Goal: Check status: Check status

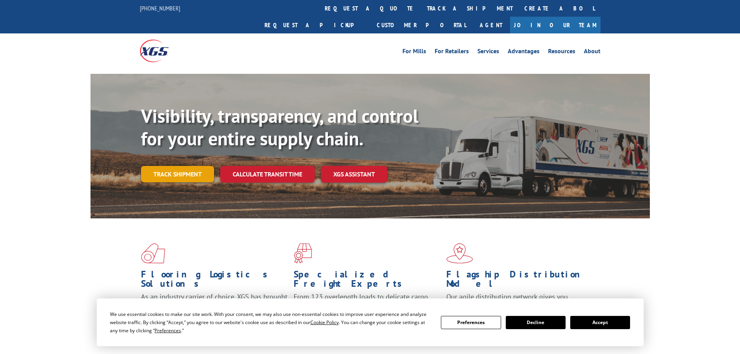
click at [178, 166] on link "Track shipment" at bounding box center [177, 174] width 73 height 16
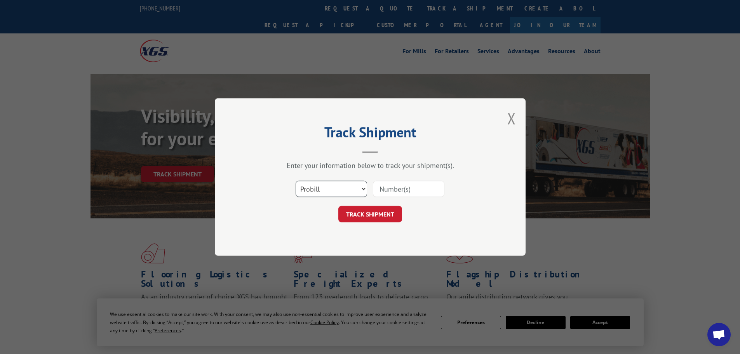
drag, startPoint x: 364, startPoint y: 190, endPoint x: 360, endPoint y: 192, distance: 4.7
click at [365, 190] on select "Select category... Probill BOL PO" at bounding box center [332, 189] width 72 height 16
select select "bol"
click at [296, 181] on select "Select category... Probill BOL PO" at bounding box center [332, 189] width 72 height 16
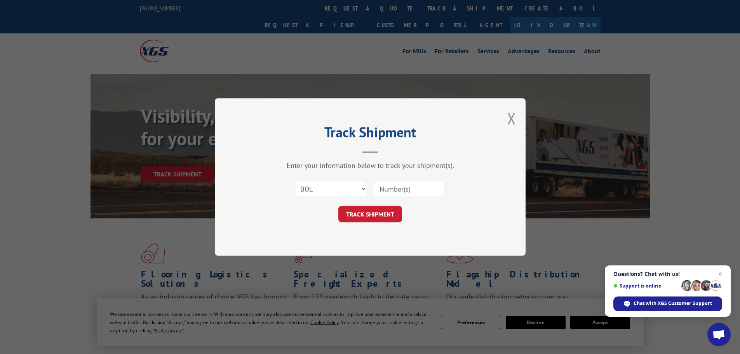
paste input "437972"
type input "437972"
click at [370, 216] on button "TRACK SHIPMENT" at bounding box center [371, 214] width 64 height 16
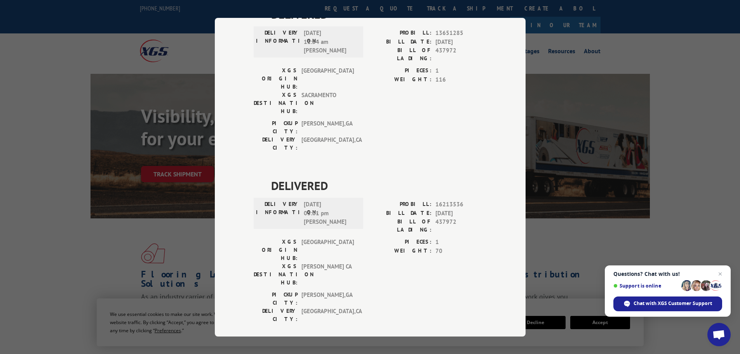
scroll to position [429, 0]
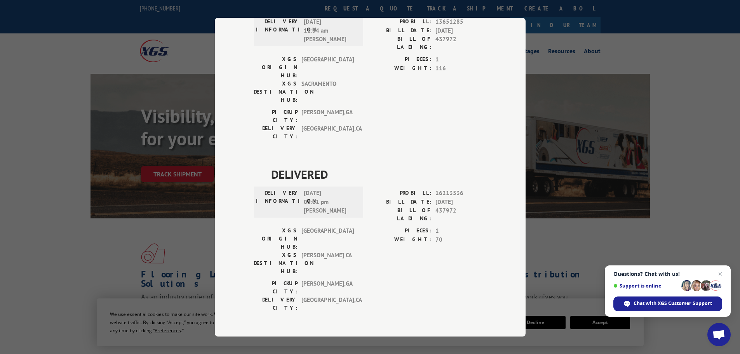
click at [169, 40] on div "Track Shipment DELIVERED DELIVERY INFORMATION: PROBILL: 8887444 BILL DATE: [DAT…" at bounding box center [370, 177] width 740 height 354
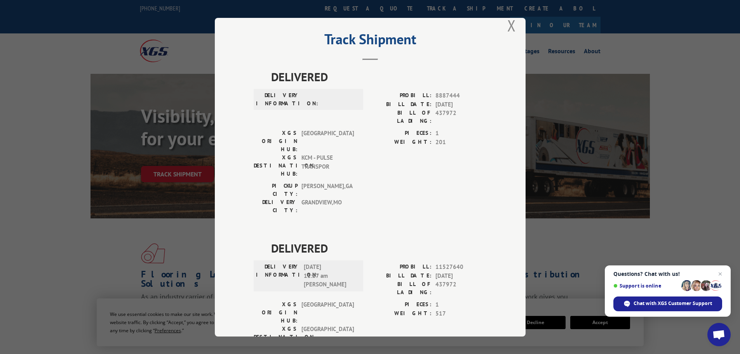
scroll to position [0, 0]
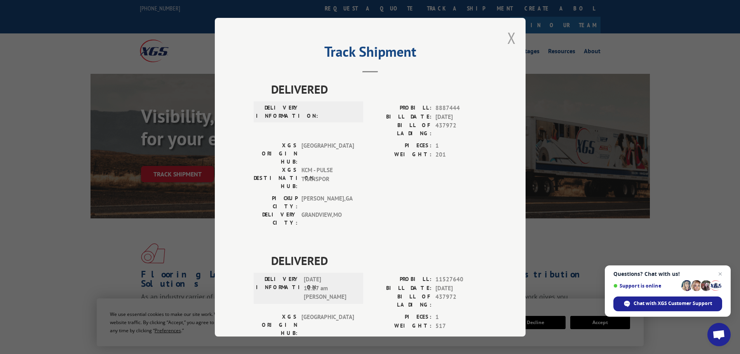
click at [508, 37] on button "Close modal" at bounding box center [512, 38] width 9 height 21
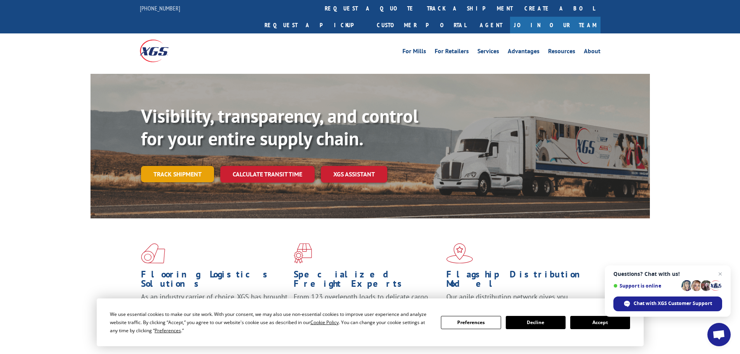
click at [162, 166] on link "Track shipment" at bounding box center [177, 174] width 73 height 16
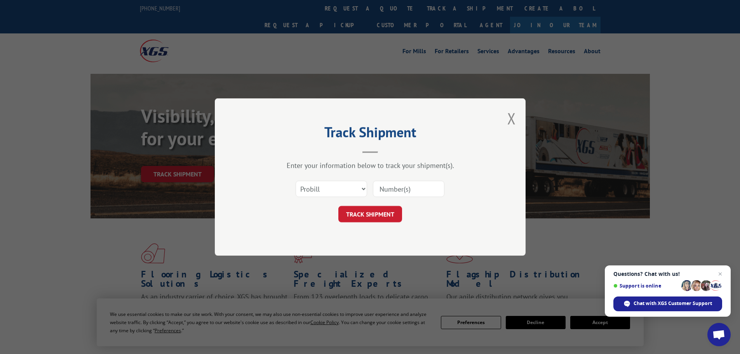
click at [410, 191] on input at bounding box center [409, 189] width 72 height 16
paste input "5060667"
type input "5060667"
click at [365, 187] on select "Select category... Probill BOL PO" at bounding box center [332, 189] width 72 height 16
select select "bol"
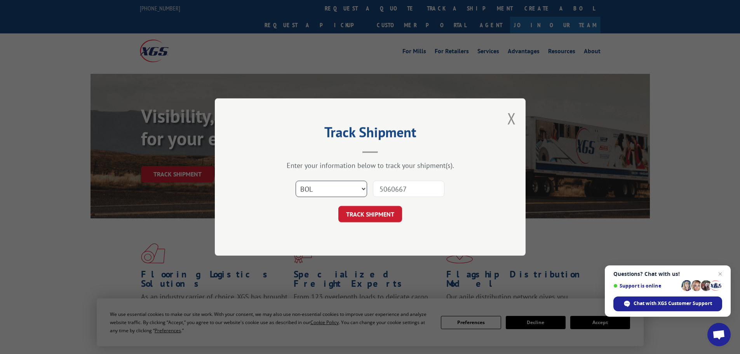
click at [296, 181] on select "Select category... Probill BOL PO" at bounding box center [332, 189] width 72 height 16
click at [381, 214] on button "TRACK SHIPMENT" at bounding box center [371, 214] width 64 height 16
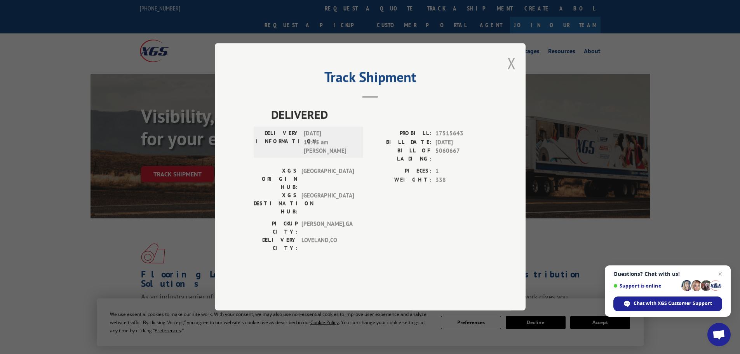
click at [509, 73] on button "Close modal" at bounding box center [512, 63] width 9 height 21
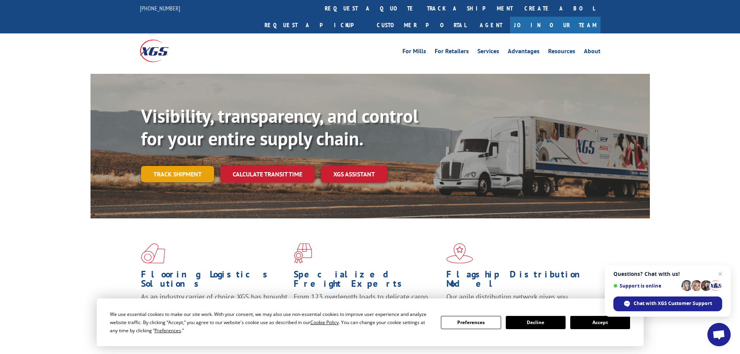
click at [186, 166] on link "Track shipment" at bounding box center [177, 174] width 73 height 16
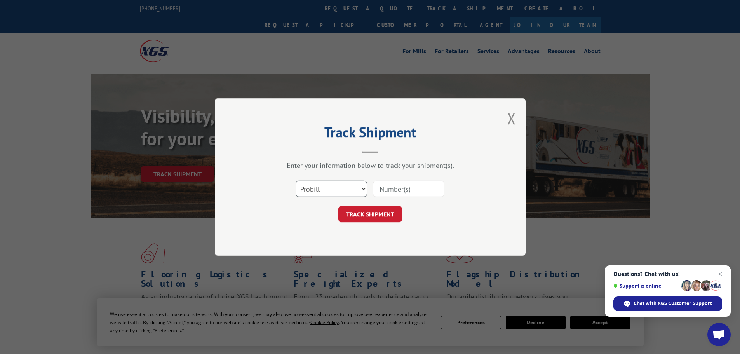
click at [362, 190] on select "Select category... Probill BOL PO" at bounding box center [332, 189] width 72 height 16
select select "bol"
click at [296, 181] on select "Select category... Probill BOL PO" at bounding box center [332, 189] width 72 height 16
paste input "5148076"
type input "5148076"
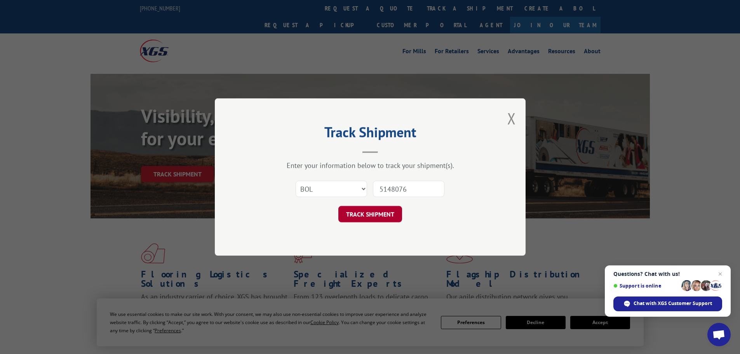
click at [368, 217] on button "TRACK SHIPMENT" at bounding box center [371, 214] width 64 height 16
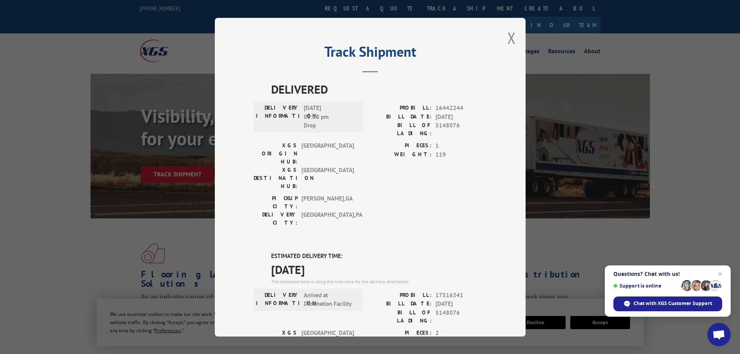
click at [47, 88] on div "Track Shipment DELIVERED DELIVERY INFORMATION: [DATE] 03:00 pm Drop PROBILL: 16…" at bounding box center [370, 177] width 740 height 354
click at [508, 38] on button "Close modal" at bounding box center [512, 38] width 9 height 21
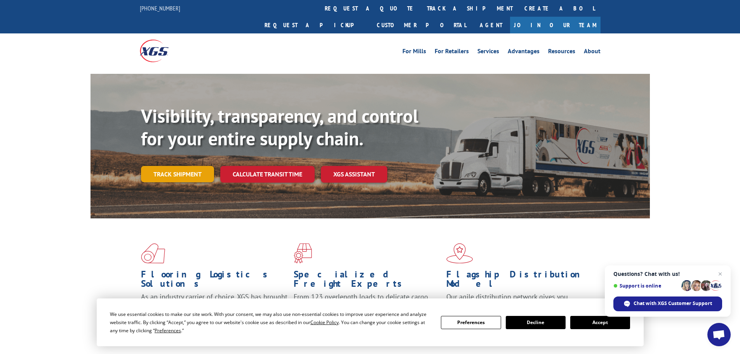
click at [190, 166] on link "Track shipment" at bounding box center [177, 174] width 73 height 16
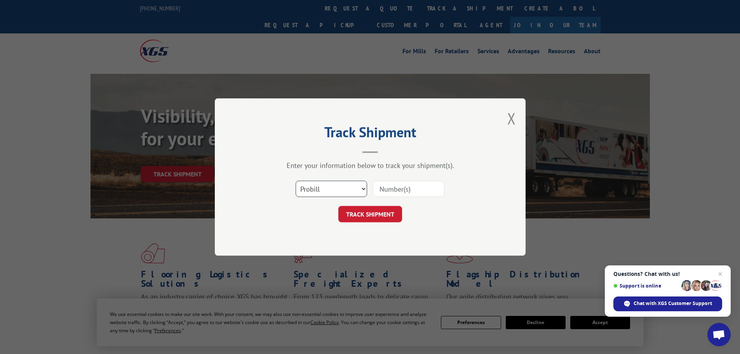
click at [363, 189] on select "Select category... Probill BOL PO" at bounding box center [332, 189] width 72 height 16
select select "bol"
click at [296, 181] on select "Select category... Probill BOL PO" at bounding box center [332, 189] width 72 height 16
paste input "16920485"
type input "16920485"
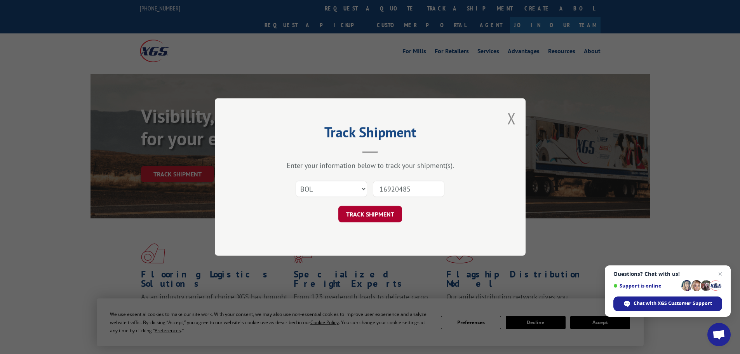
click at [362, 216] on button "TRACK SHIPMENT" at bounding box center [371, 214] width 64 height 16
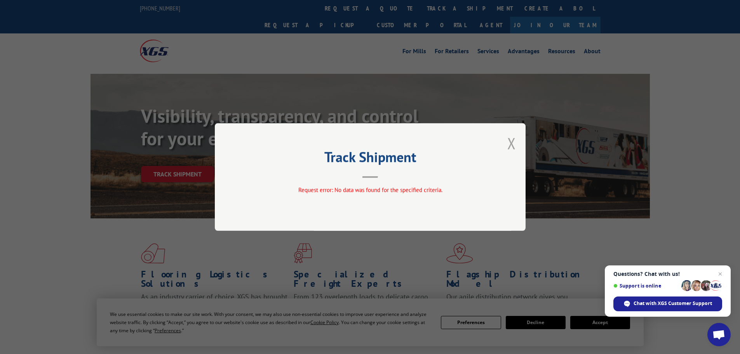
click at [510, 143] on button "Close modal" at bounding box center [512, 143] width 9 height 21
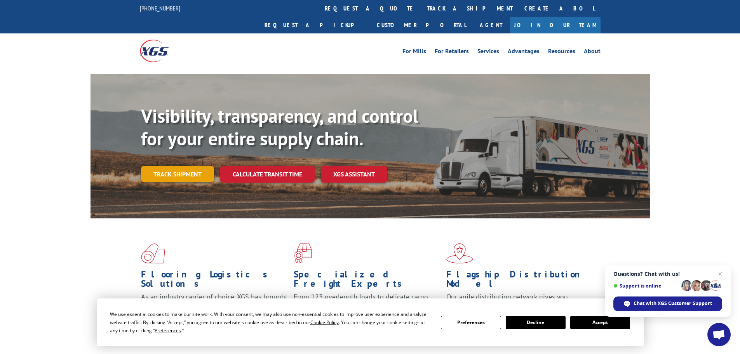
click at [184, 166] on link "Track shipment" at bounding box center [177, 174] width 73 height 16
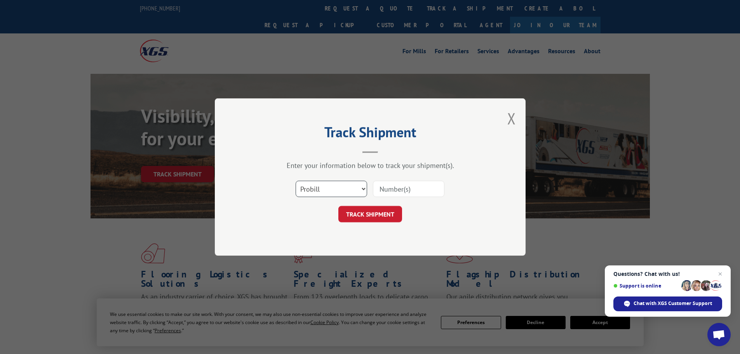
click at [362, 188] on select "Select category... Probill BOL PO" at bounding box center [332, 189] width 72 height 16
click at [296, 181] on select "Select category... Probill BOL PO" at bounding box center [332, 189] width 72 height 16
click at [365, 189] on select "Select category... Probill BOL PO" at bounding box center [332, 189] width 72 height 16
select select "probill"
click at [296, 181] on select "Select category... Probill BOL PO" at bounding box center [332, 189] width 72 height 16
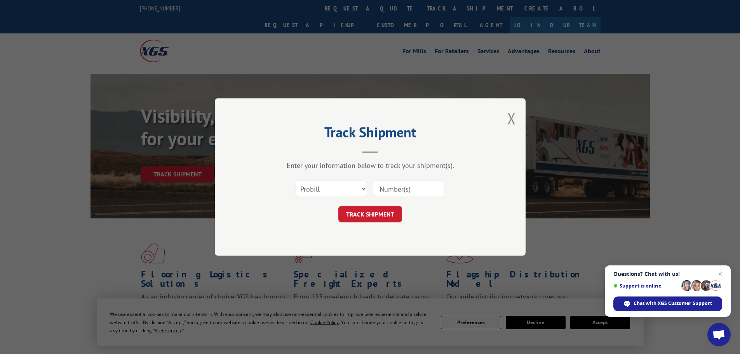
click at [395, 188] on input at bounding box center [409, 189] width 72 height 16
type input "16920485"
click at [362, 218] on button "TRACK SHIPMENT" at bounding box center [371, 214] width 64 height 16
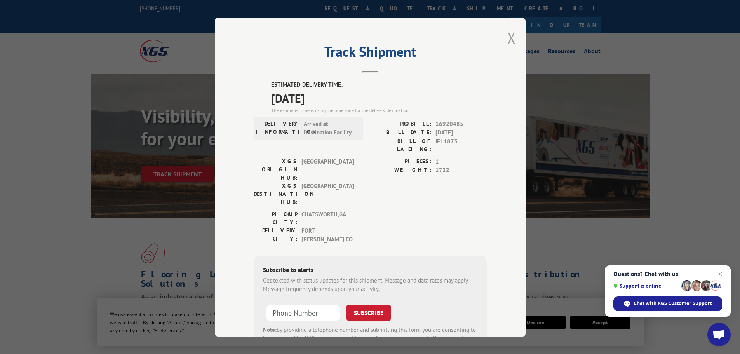
click at [508, 39] on button "Close modal" at bounding box center [512, 38] width 9 height 21
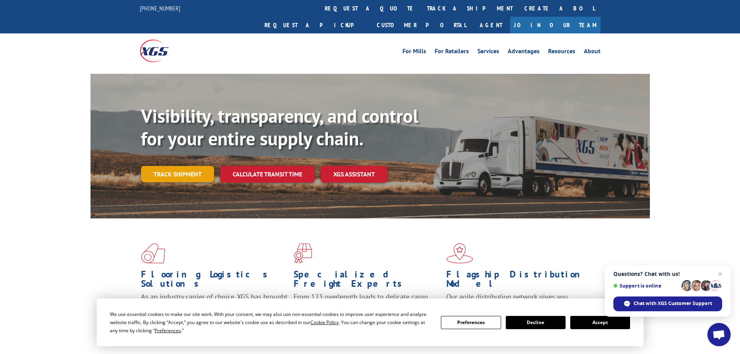
click at [149, 166] on link "Track shipment" at bounding box center [177, 174] width 73 height 16
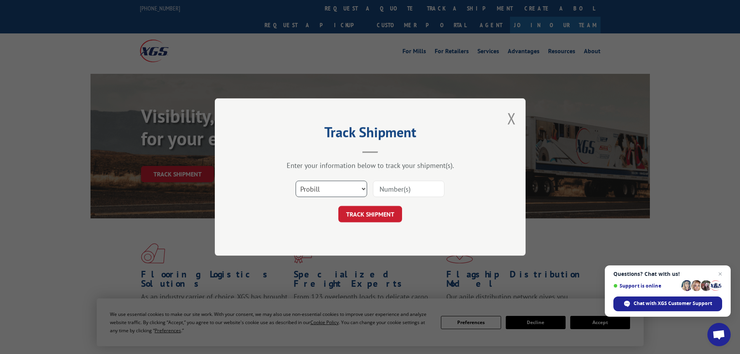
click at [363, 188] on select "Select category... Probill BOL PO" at bounding box center [332, 189] width 72 height 16
select select "bol"
click at [296, 181] on select "Select category... Probill BOL PO" at bounding box center [332, 189] width 72 height 16
click at [416, 193] on input at bounding box center [409, 189] width 72 height 16
paste input "6004298"
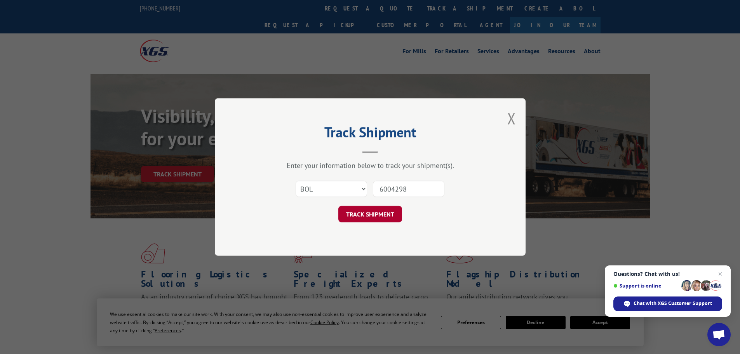
type input "6004298"
click at [363, 217] on button "TRACK SHIPMENT" at bounding box center [371, 214] width 64 height 16
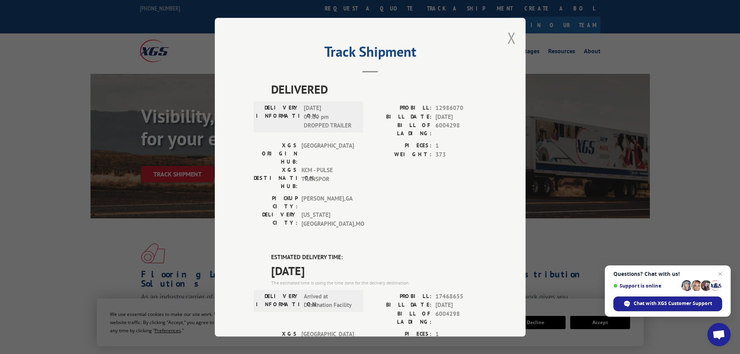
click at [508, 40] on button "Close modal" at bounding box center [512, 38] width 9 height 21
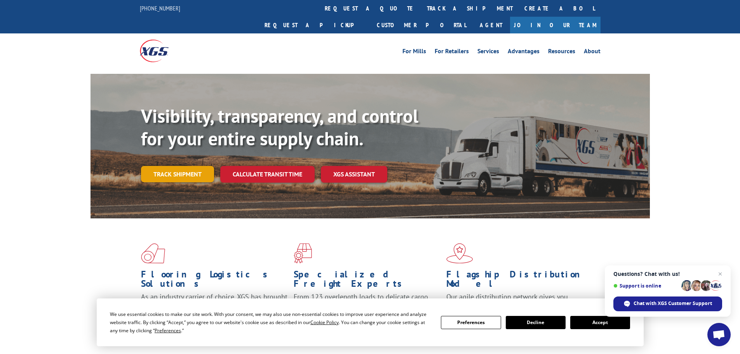
click at [159, 166] on link "Track shipment" at bounding box center [177, 174] width 73 height 16
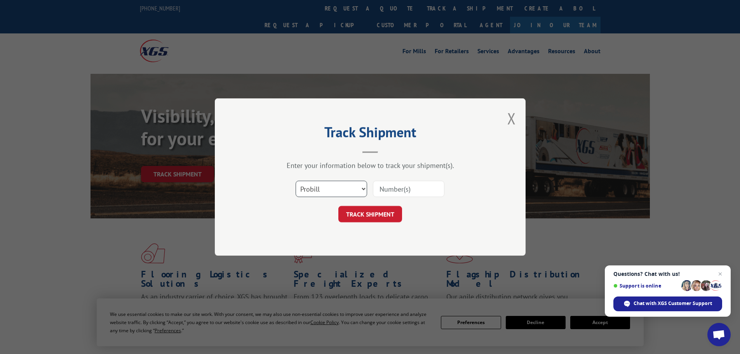
click at [362, 189] on select "Select category... Probill BOL PO" at bounding box center [332, 189] width 72 height 16
select select "bol"
click at [296, 181] on select "Select category... Probill BOL PO" at bounding box center [332, 189] width 72 height 16
click at [391, 191] on input at bounding box center [409, 189] width 72 height 16
paste input "6010367"
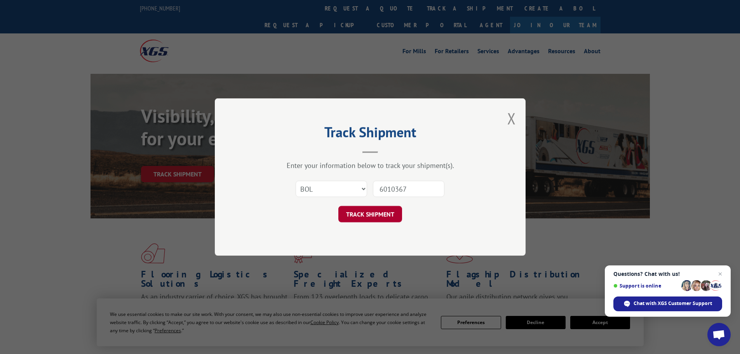
type input "6010367"
click at [372, 213] on button "TRACK SHIPMENT" at bounding box center [371, 214] width 64 height 16
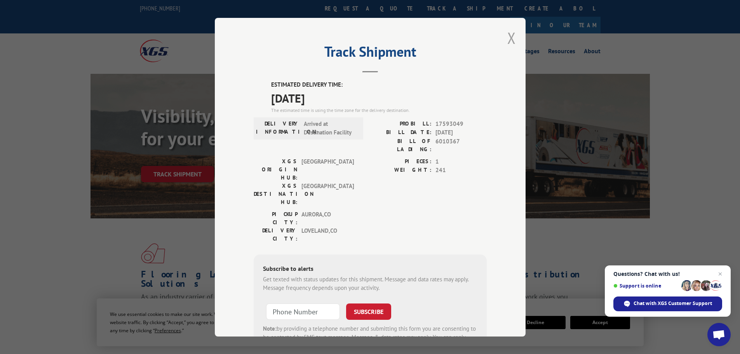
click at [510, 38] on button "Close modal" at bounding box center [512, 38] width 9 height 21
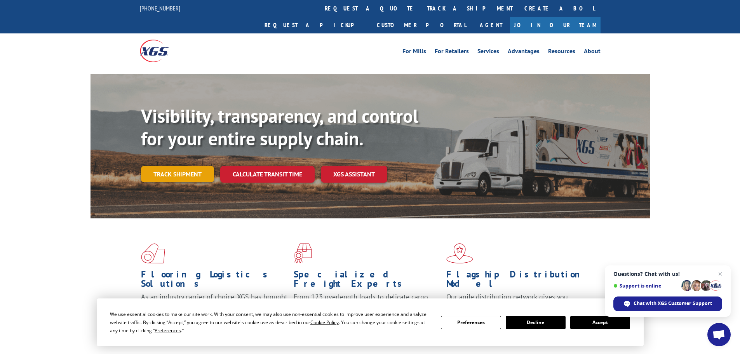
click at [159, 166] on link "Track shipment" at bounding box center [177, 174] width 73 height 16
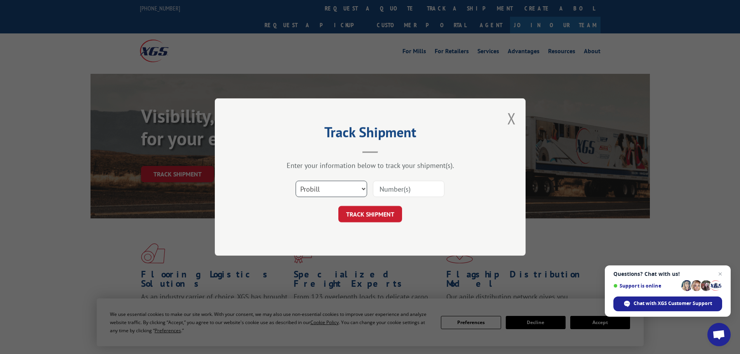
click at [363, 188] on select "Select category... Probill BOL PO" at bounding box center [332, 189] width 72 height 16
select select "bol"
click at [296, 181] on select "Select category... Probill BOL PO" at bounding box center [332, 189] width 72 height 16
paste input "6008050"
type input "6008050"
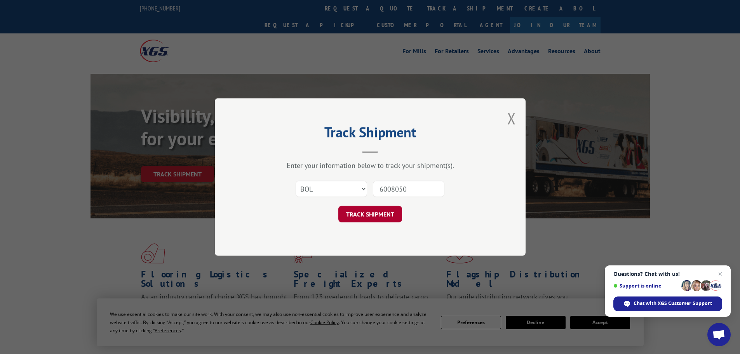
click at [373, 213] on button "TRACK SHIPMENT" at bounding box center [371, 214] width 64 height 16
